Goal: Information Seeking & Learning: Learn about a topic

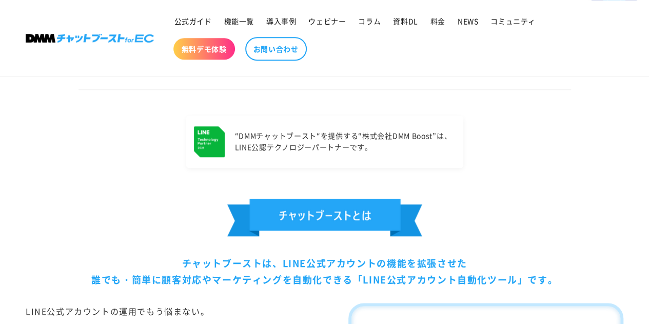
scroll to position [436, 0]
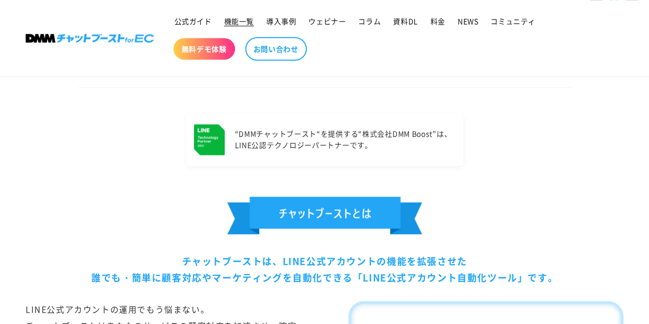
click at [245, 18] on span "機能一覧" at bounding box center [239, 20] width 30 height 9
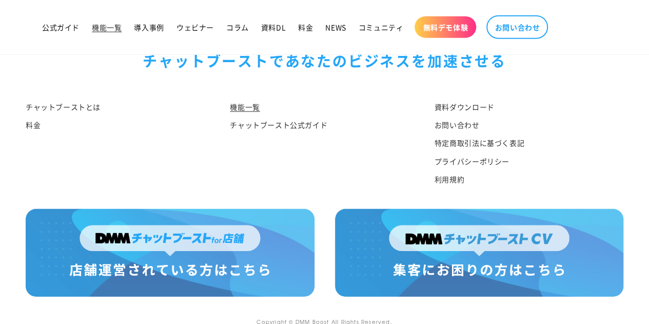
scroll to position [5175, 0]
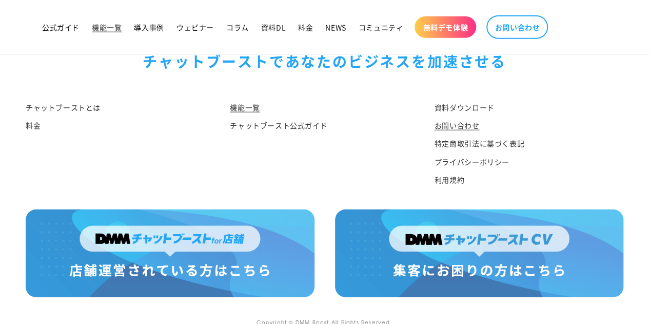
click at [456, 123] on link "お問い合わせ" at bounding box center [457, 126] width 45 height 18
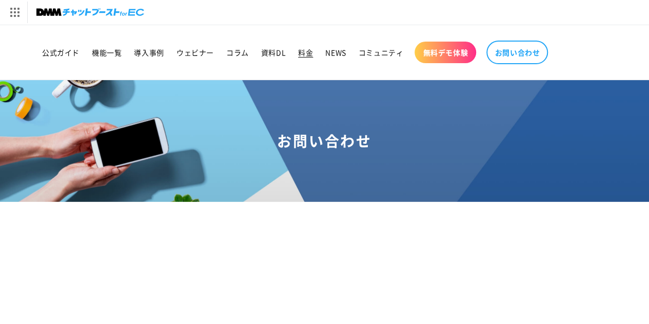
click at [302, 51] on span "料金" at bounding box center [305, 52] width 15 height 9
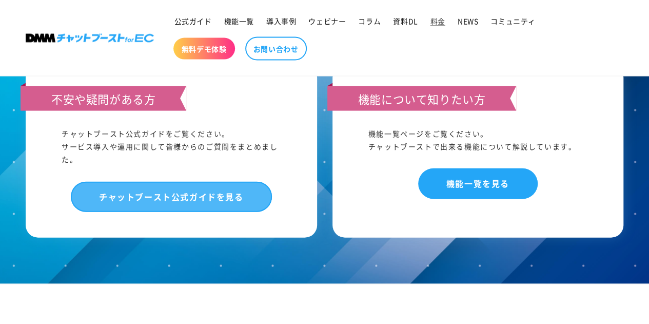
scroll to position [1050, 0]
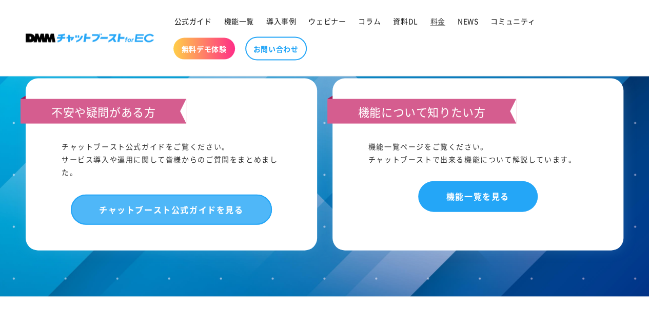
click at [180, 206] on link "チャットブースト公式ガイドを見る" at bounding box center [171, 210] width 201 height 30
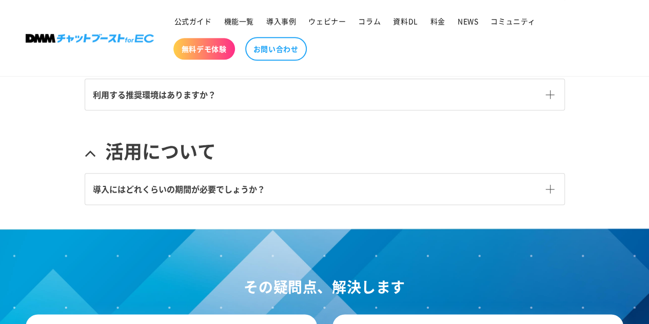
scroll to position [551, 0]
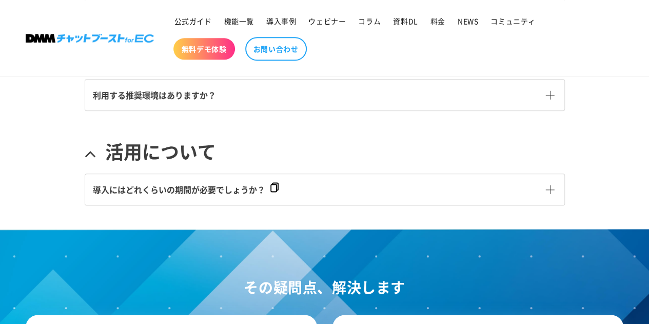
click at [198, 183] on span "導入にはどれくらいの期間が必要でしょうか？" at bounding box center [179, 189] width 172 height 12
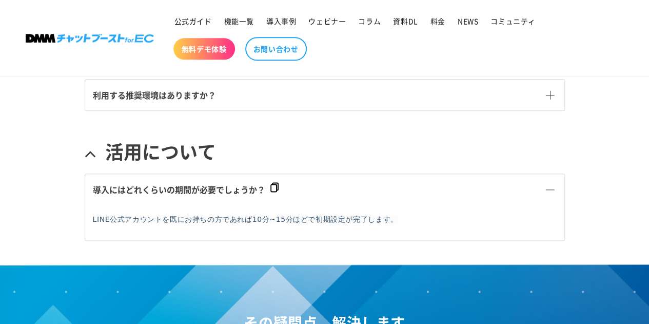
click at [198, 183] on span "導入にはどれくらいの期間が必要でしょうか？" at bounding box center [179, 189] width 172 height 12
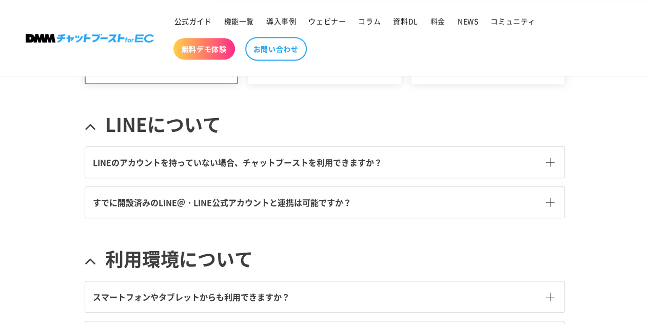
scroll to position [268, 0]
click at [220, 202] on span "すでに開設済みのLINE＠・LINE公式アカウントと連携は可能ですか？" at bounding box center [222, 203] width 259 height 12
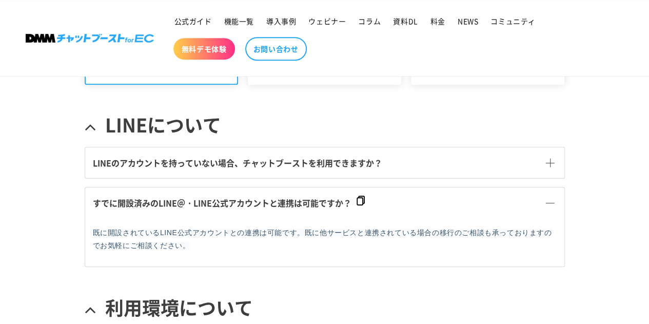
click at [220, 202] on span "すでに開設済みのLINE＠・LINE公式アカウントと連携は可能ですか？" at bounding box center [222, 203] width 259 height 12
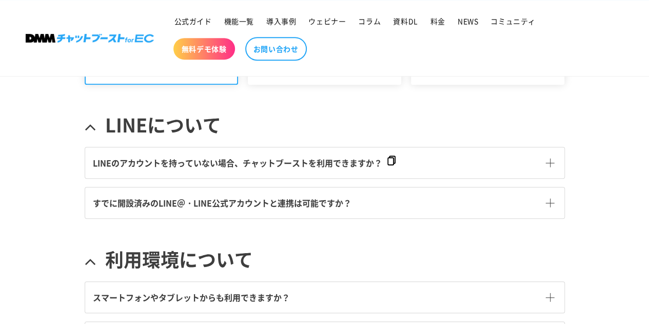
click at [247, 161] on span "LINEのアカウントを持っていない場合、チャットブーストを利用できますか？" at bounding box center [238, 163] width 290 height 12
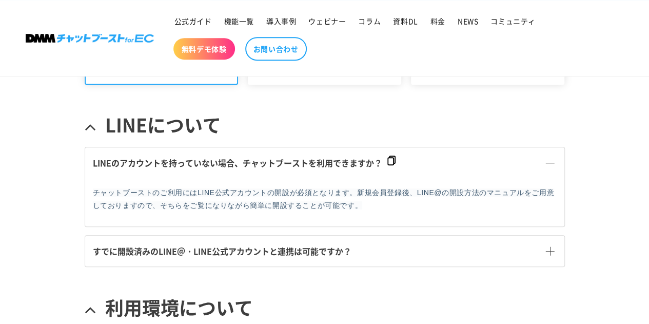
click at [247, 161] on span "LINEのアカウントを持っていない場合、チャットブーストを利用できますか？" at bounding box center [238, 163] width 290 height 12
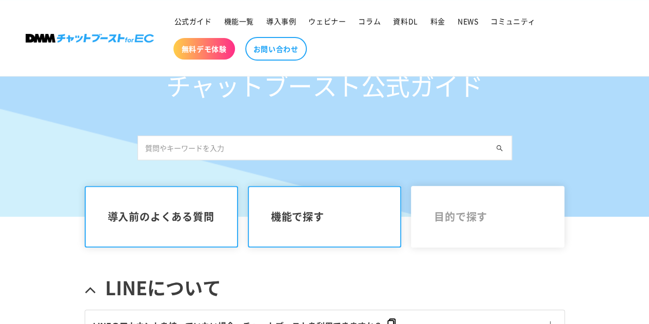
scroll to position [105, 0]
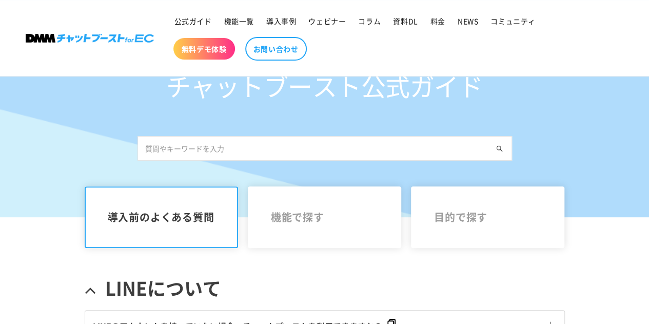
click at [261, 147] on input "text" at bounding box center [325, 148] width 375 height 25
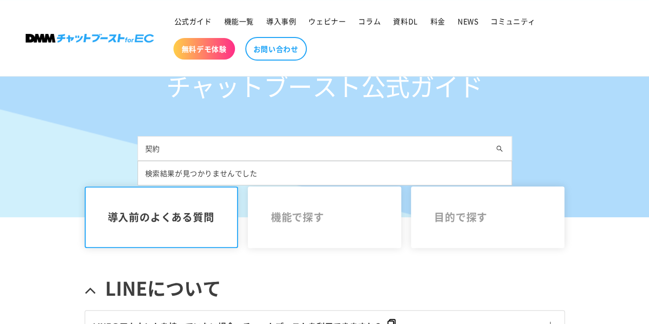
type input "契"
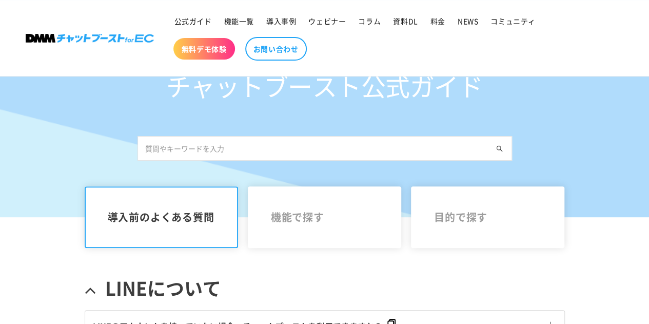
click at [141, 106] on div "チャットブースト公式ガイド" at bounding box center [325, 122] width 406 height 189
click at [440, 21] on span "料金" at bounding box center [438, 20] width 15 height 9
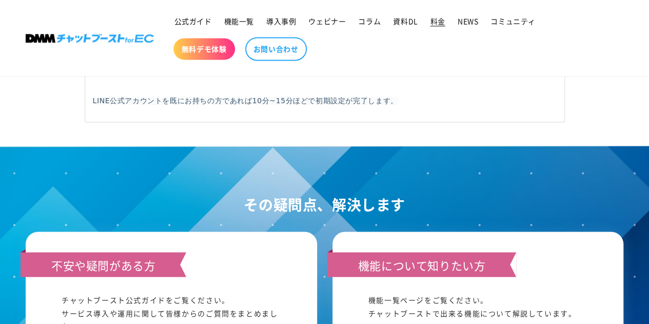
scroll to position [795, 0]
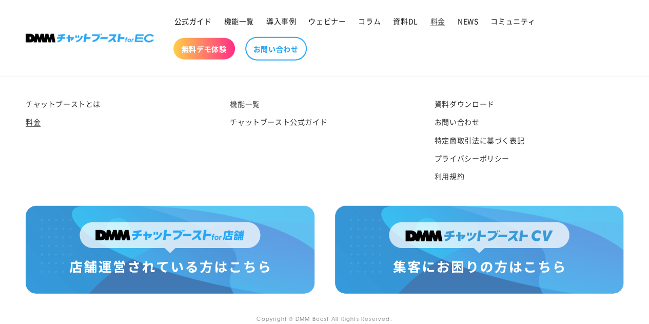
scroll to position [1357, 0]
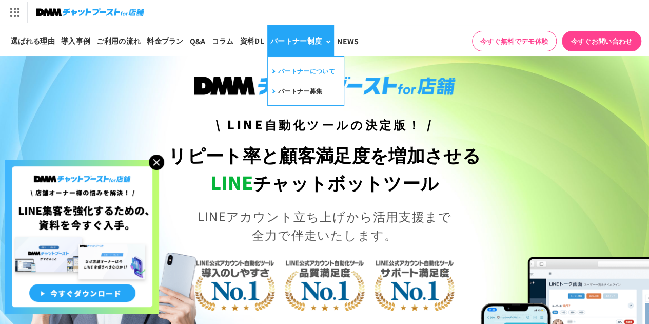
click at [292, 74] on link "パートナーについて" at bounding box center [302, 71] width 65 height 16
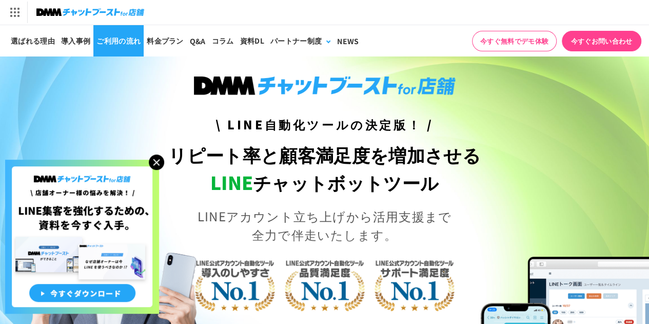
click at [106, 36] on link "ご利用の流れ" at bounding box center [118, 40] width 50 height 31
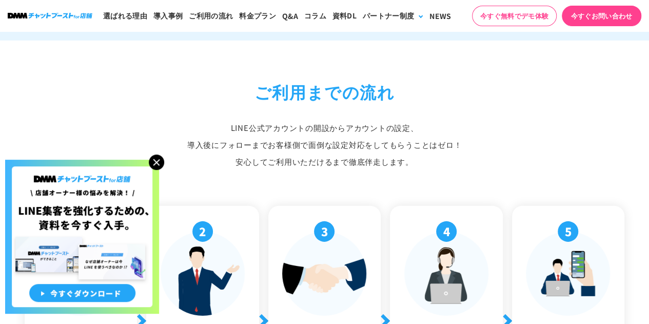
click at [157, 161] on img at bounding box center [156, 162] width 15 height 15
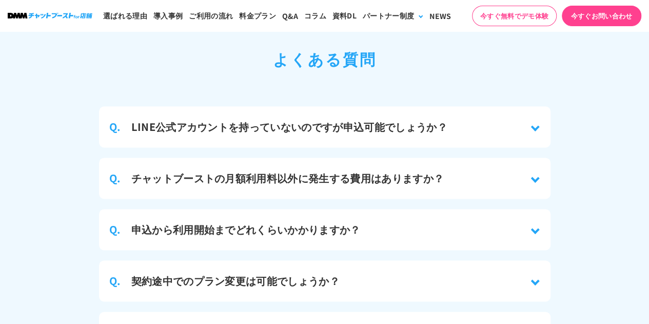
scroll to position [4499, 0]
click at [228, 170] on h3 "チャットブーストの月額利用料以外に発生する費用はありますか？" at bounding box center [287, 177] width 313 height 15
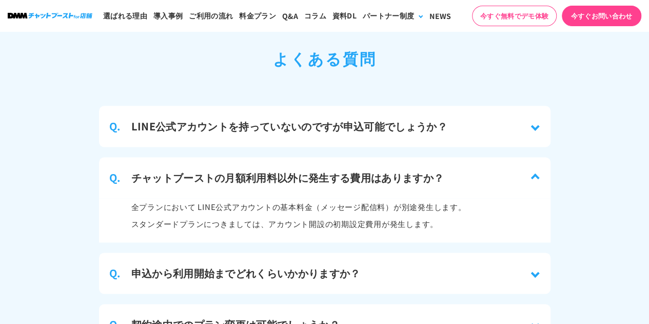
click at [228, 170] on h3 "チャットブーストの月額利用料以外に発生する費用はありますか？" at bounding box center [287, 177] width 313 height 15
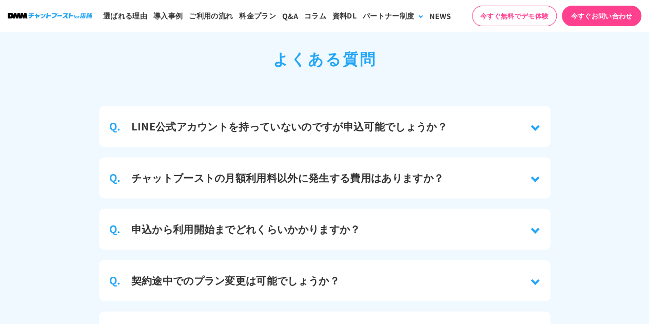
click at [213, 221] on h3 "申込から利用開始までどれくらいかかりますか？" at bounding box center [245, 228] width 229 height 15
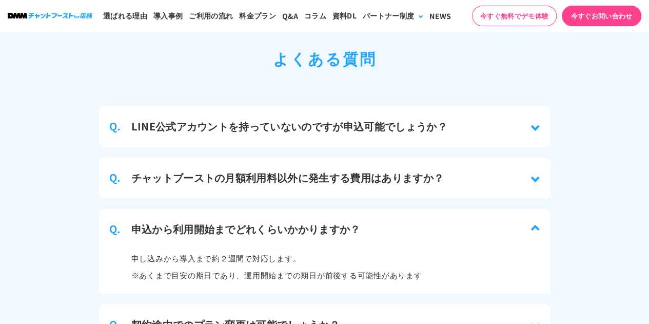
click at [213, 221] on h3 "申込から利用開始までどれくらいかかりますか？" at bounding box center [245, 228] width 229 height 15
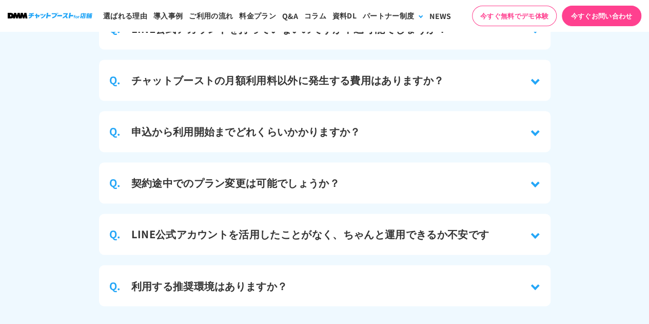
scroll to position [4588, 0]
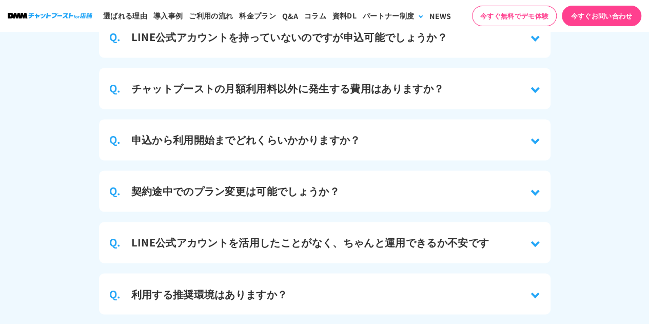
click at [235, 132] on h3 "申込から利用開始までどれくらいかかりますか？" at bounding box center [245, 139] width 229 height 15
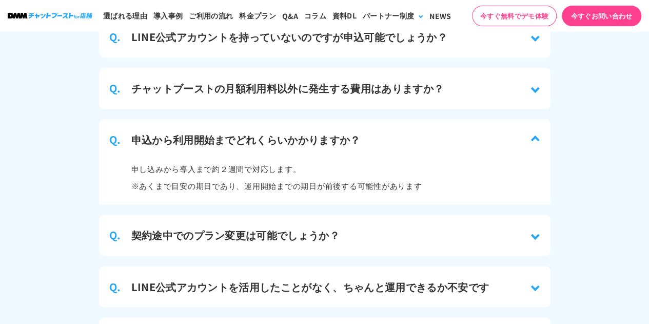
click at [235, 132] on h3 "申込から利用開始までどれくらいかかりますか？" at bounding box center [245, 139] width 229 height 15
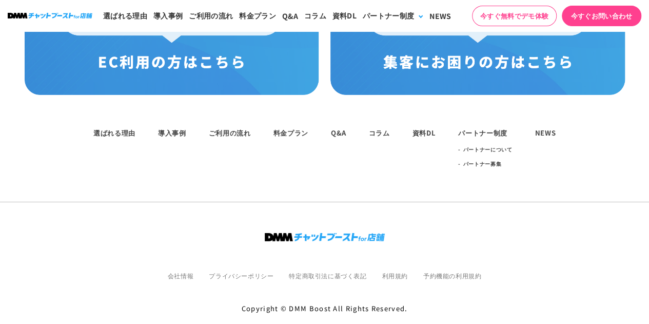
scroll to position [5434, 0]
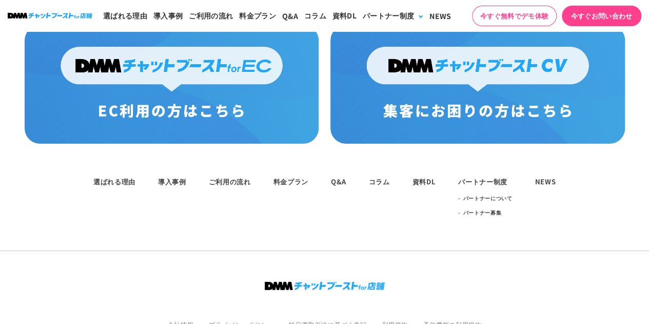
click at [336, 175] on li "Q&A" at bounding box center [338, 181] width 15 height 12
click at [339, 177] on link "Q&A" at bounding box center [338, 182] width 15 height 10
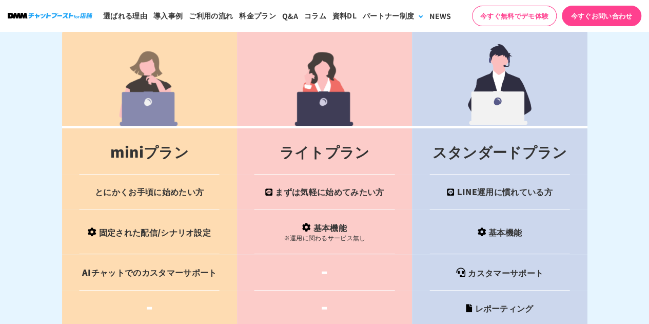
scroll to position [4042, 0]
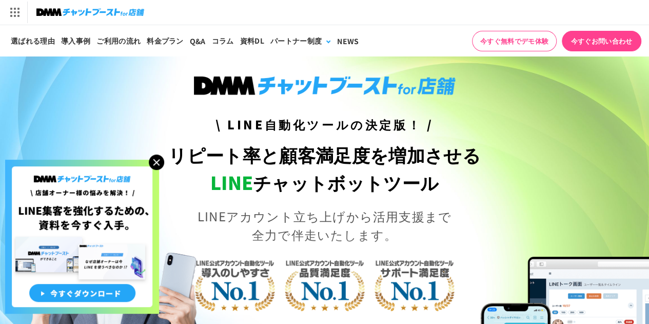
drag, startPoint x: 0, startPoint y: 0, endPoint x: 159, endPoint y: 166, distance: 229.8
click at [159, 166] on img at bounding box center [156, 162] width 15 height 15
click at [154, 165] on img at bounding box center [156, 162] width 15 height 15
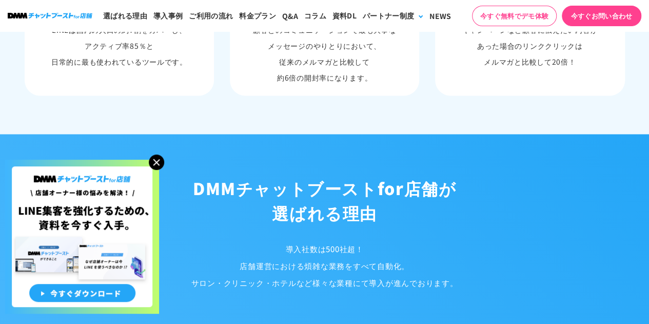
scroll to position [835, 0]
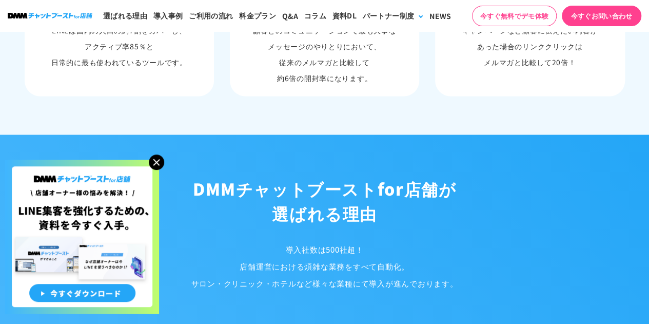
click at [158, 164] on img at bounding box center [156, 162] width 15 height 15
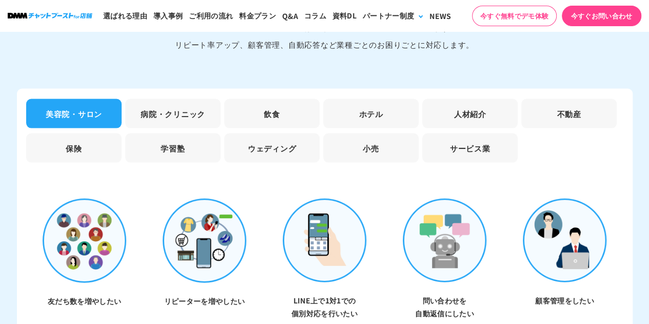
scroll to position [2904, 0]
